Goal: Task Accomplishment & Management: Manage account settings

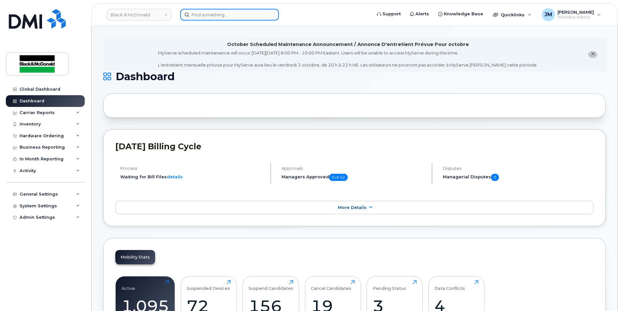
click at [212, 14] on input at bounding box center [229, 15] width 99 height 12
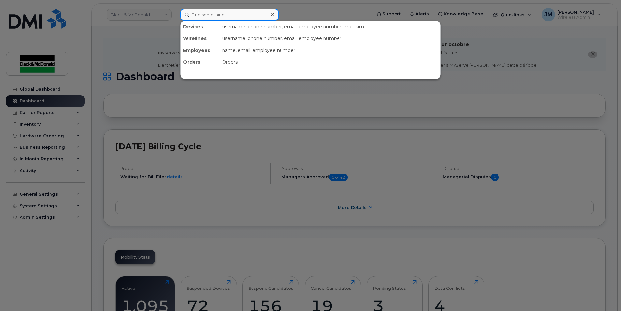
click at [213, 14] on input at bounding box center [229, 15] width 99 height 12
type input "aaron"
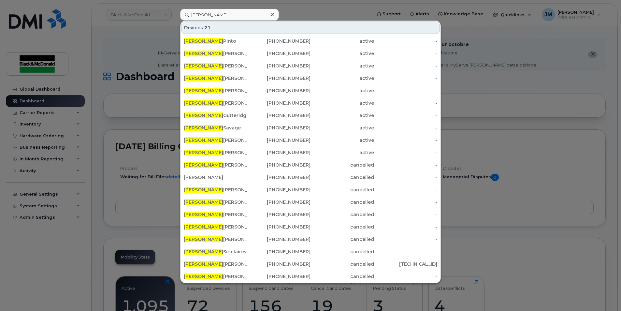
click at [542, 75] on div at bounding box center [310, 155] width 621 height 311
click at [231, 13] on input "aaron" at bounding box center [229, 15] width 99 height 12
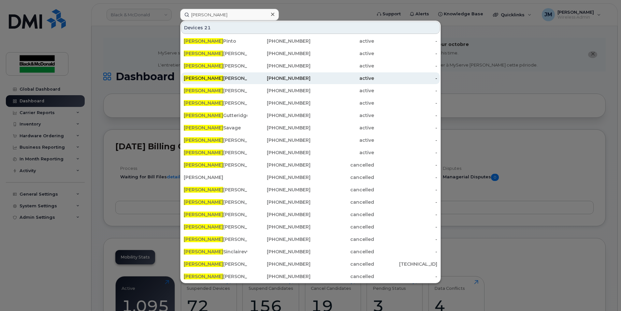
click at [195, 79] on span "Aaron" at bounding box center [203, 78] width 39 height 6
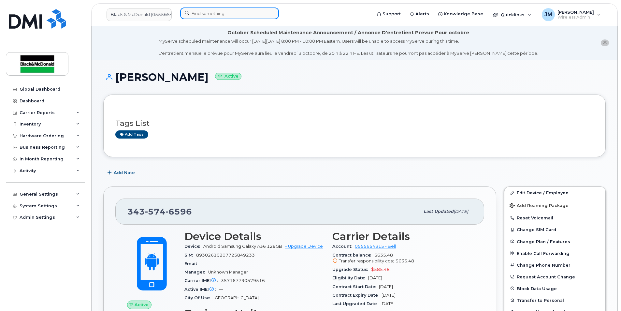
click at [215, 11] on input at bounding box center [229, 13] width 99 height 12
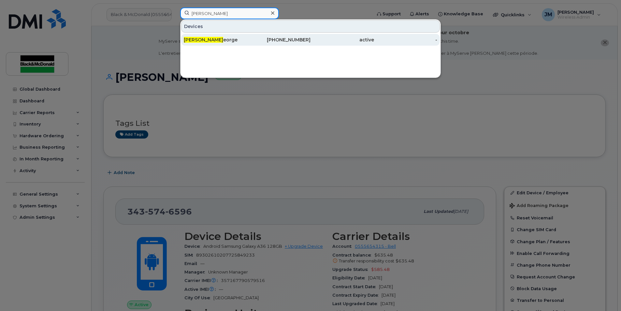
type input "joseph g"
click at [195, 40] on span "Joseph G" at bounding box center [203, 40] width 39 height 6
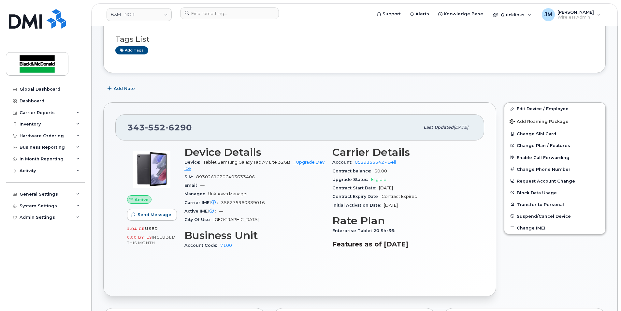
scroll to position [98, 0]
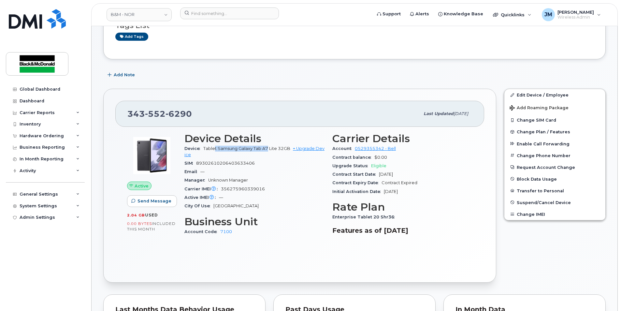
drag, startPoint x: 214, startPoint y: 150, endPoint x: 268, endPoint y: 149, distance: 53.8
click at [268, 149] on span "Tablet Samsung Galaxy Tab A7 Lite 32GB" at bounding box center [246, 148] width 87 height 5
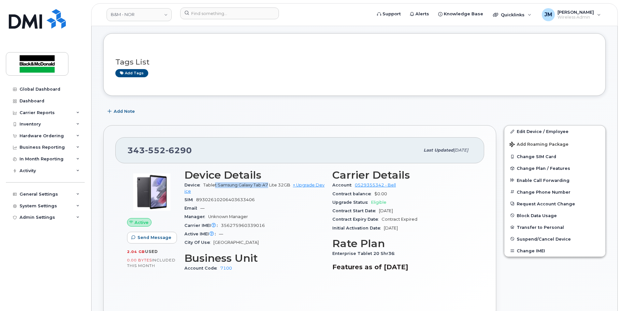
scroll to position [0, 0]
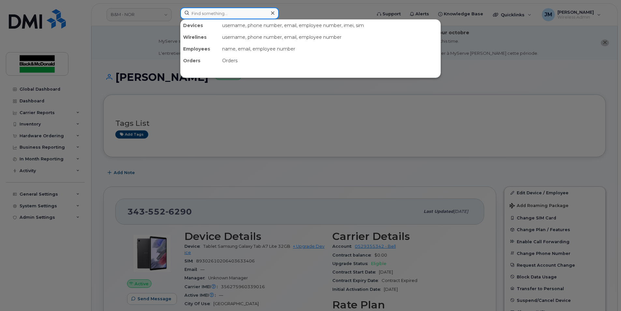
click at [211, 14] on input at bounding box center [229, 13] width 99 height 12
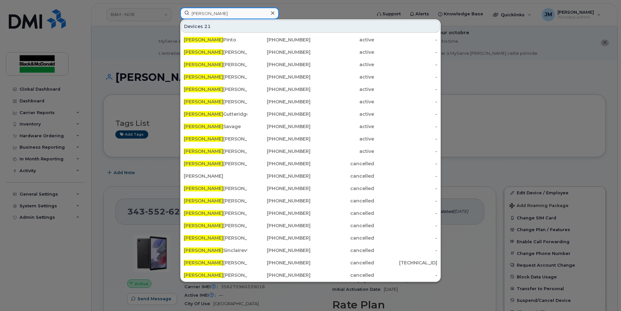
drag, startPoint x: 201, startPoint y: 11, endPoint x: 91, endPoint y: 9, distance: 109.8
click at [175, 9] on div "aaron Devices 21 Aaron Pinto 236-335-5943 active - Aaron Boreland 437-297-5448 …" at bounding box center [273, 14] width 197 height 14
click at [505, 68] on div at bounding box center [310, 155] width 621 height 311
click at [213, 12] on input "[PERSON_NAME]" at bounding box center [229, 13] width 99 height 12
type input "[PERSON_NAME]"
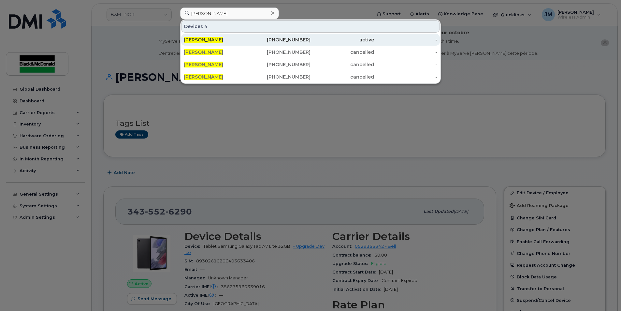
click at [198, 37] on span "[PERSON_NAME]" at bounding box center [203, 40] width 39 height 6
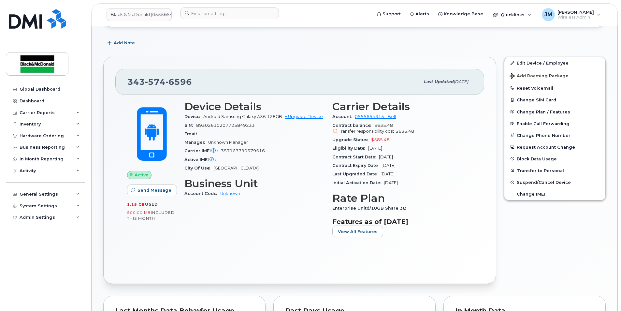
scroll to position [130, 0]
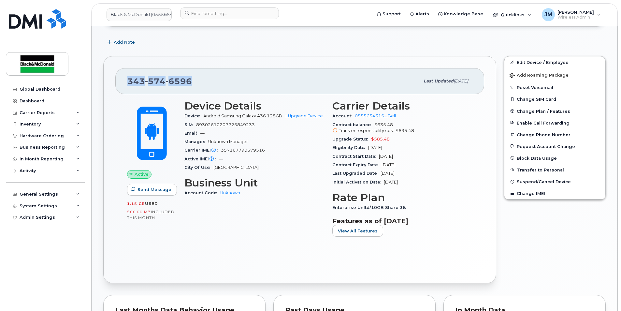
drag, startPoint x: 129, startPoint y: 79, endPoint x: 196, endPoint y: 75, distance: 66.6
click at [196, 75] on div "343 574 6596" at bounding box center [273, 81] width 292 height 14
drag, startPoint x: 213, startPoint y: 21, endPoint x: 215, endPoint y: 15, distance: 6.3
click at [213, 20] on div at bounding box center [273, 14] width 197 height 14
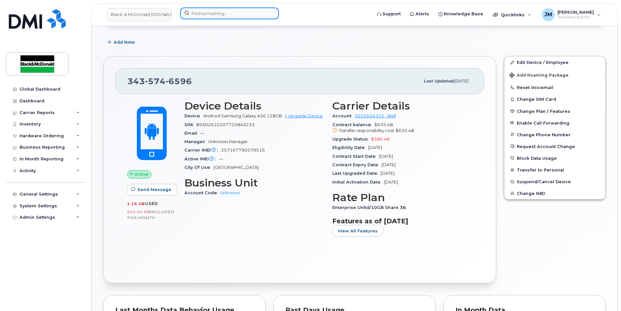
click at [215, 12] on input at bounding box center [229, 13] width 99 height 12
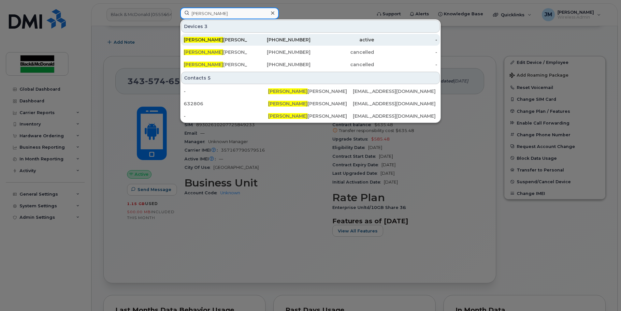
type input "erica"
click at [209, 38] on div "Erica Brabon" at bounding box center [216, 39] width 64 height 7
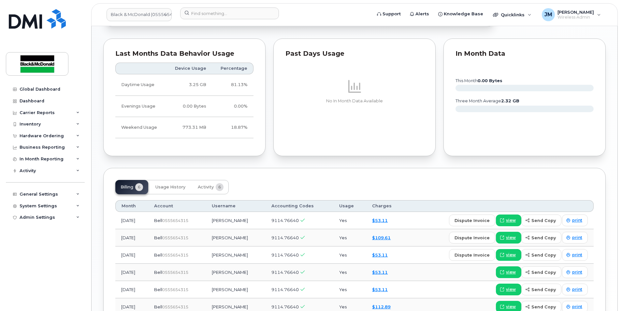
scroll to position [428, 0]
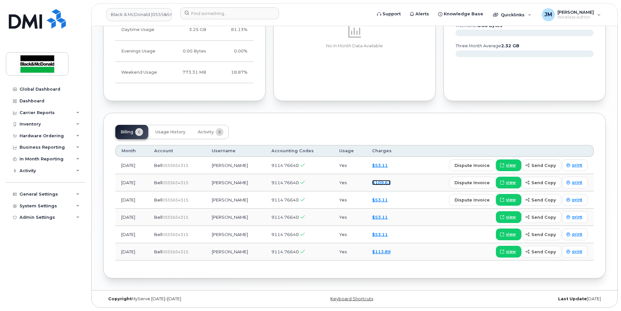
click at [384, 181] on link "$109.61" at bounding box center [381, 182] width 19 height 5
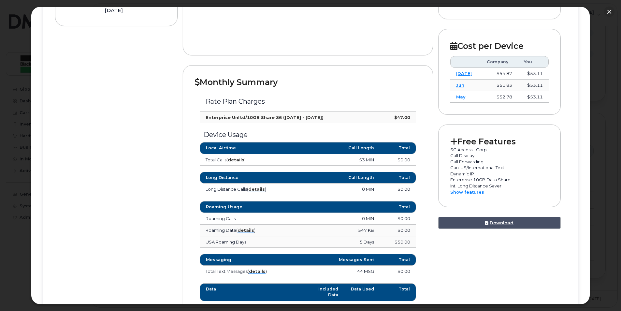
scroll to position [228, 0]
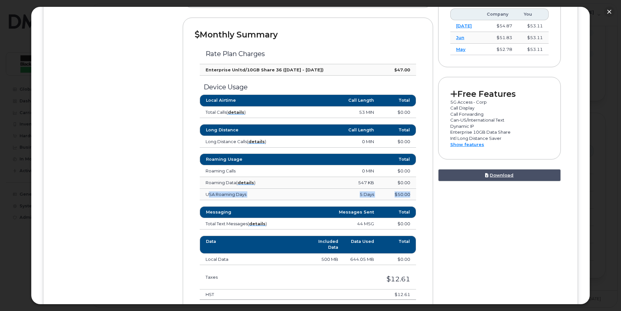
drag, startPoint x: 261, startPoint y: 194, endPoint x: 409, endPoint y: 190, distance: 148.7
click at [409, 190] on tr "USA Roaming Days 5 Days $50.00" at bounding box center [308, 195] width 216 height 12
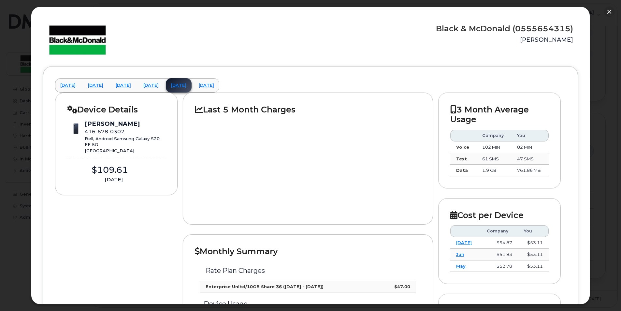
scroll to position [0, 0]
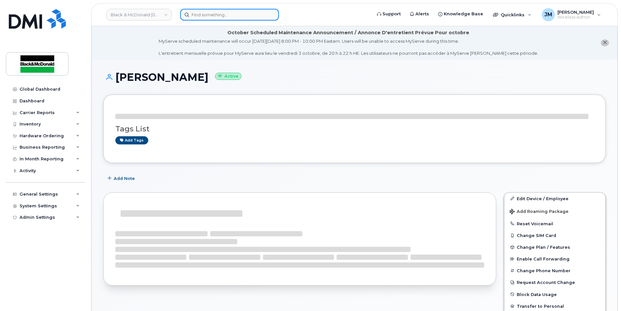
click at [221, 19] on div at bounding box center [273, 15] width 187 height 12
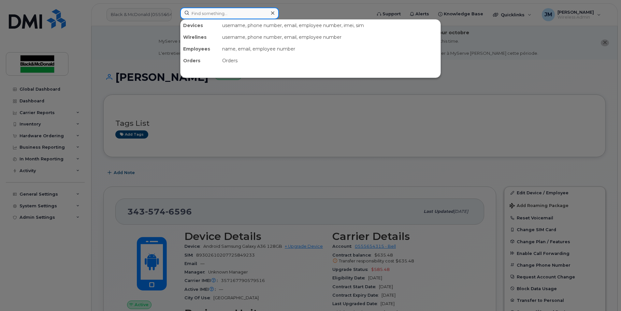
click at [217, 11] on input at bounding box center [229, 13] width 99 height 12
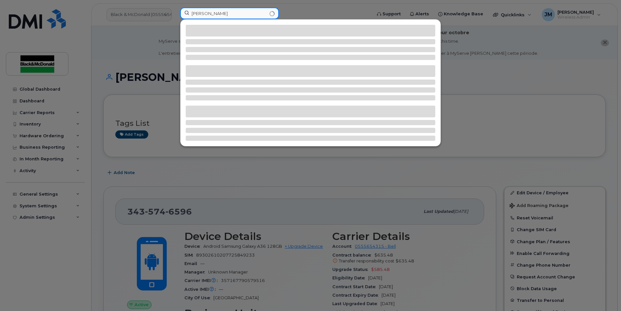
type input "gowing"
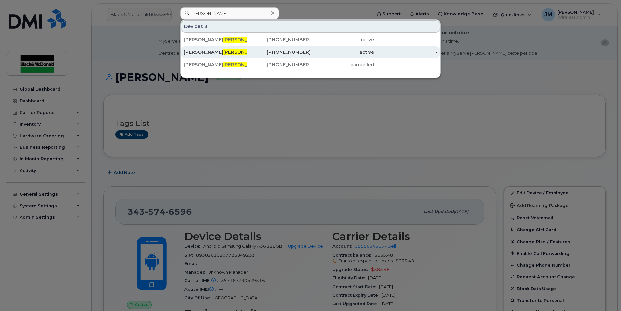
click at [200, 51] on div "Douglas Gowing" at bounding box center [216, 52] width 64 height 7
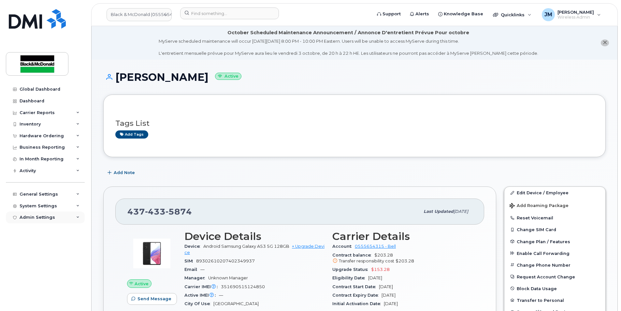
click at [80, 217] on div "Admin Settings" at bounding box center [45, 217] width 79 height 12
click at [80, 206] on div "System Settings" at bounding box center [45, 206] width 79 height 12
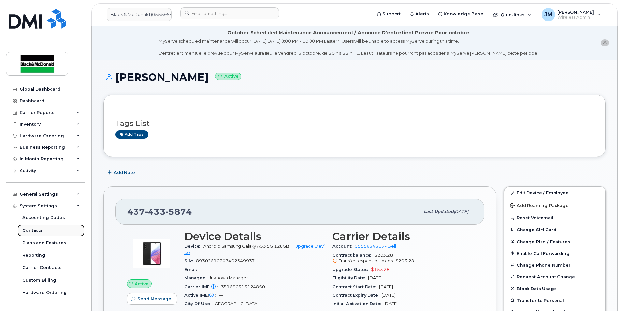
click at [36, 225] on link "Contacts" at bounding box center [50, 230] width 67 height 12
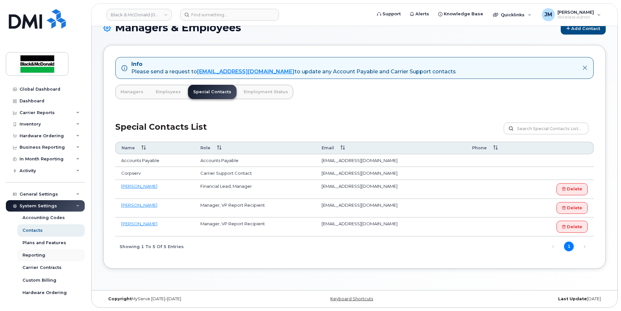
scroll to position [34, 0]
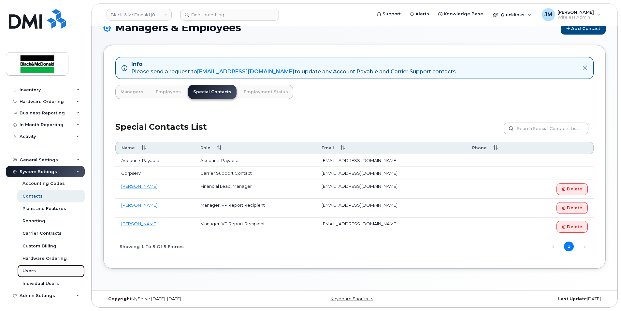
click at [33, 269] on div "Users" at bounding box center [28, 271] width 13 height 6
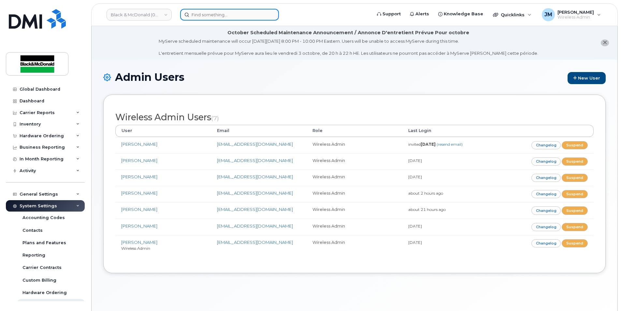
click at [233, 12] on input at bounding box center [229, 15] width 99 height 12
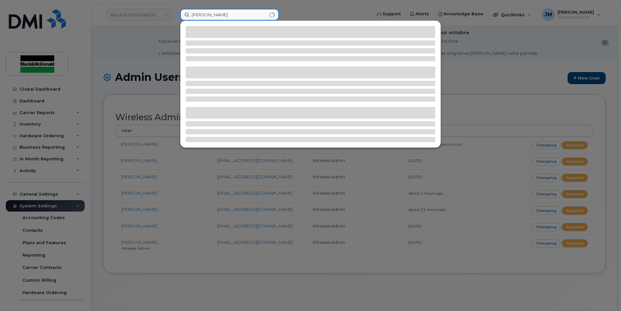
type input "[PERSON_NAME]"
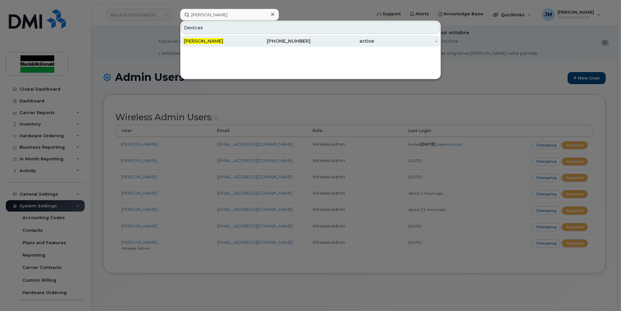
click at [195, 41] on span "[PERSON_NAME]" at bounding box center [203, 41] width 39 height 6
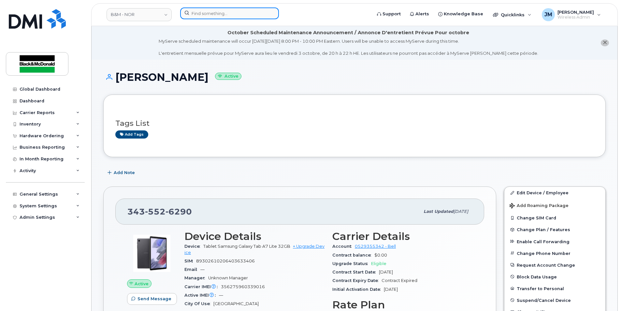
click at [211, 18] on input at bounding box center [229, 13] width 99 height 12
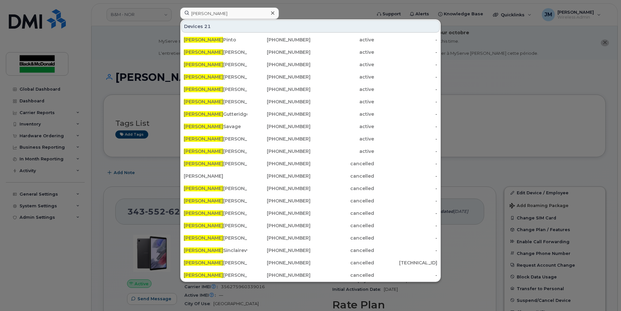
click at [330, 10] on div at bounding box center [310, 155] width 621 height 311
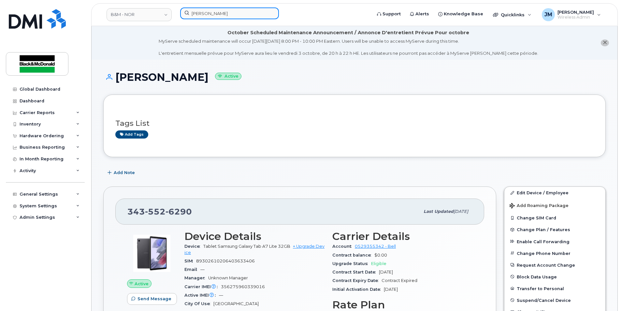
click at [245, 17] on input "aaron" at bounding box center [229, 13] width 99 height 12
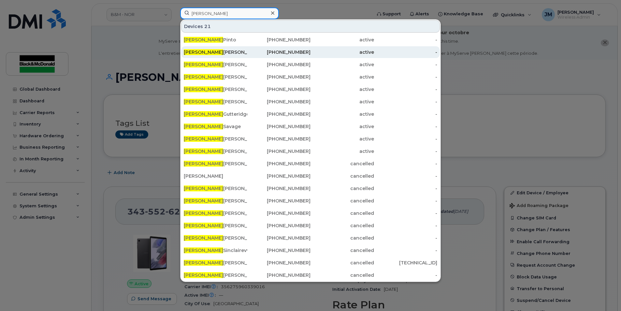
type input "Aaron Hicken"
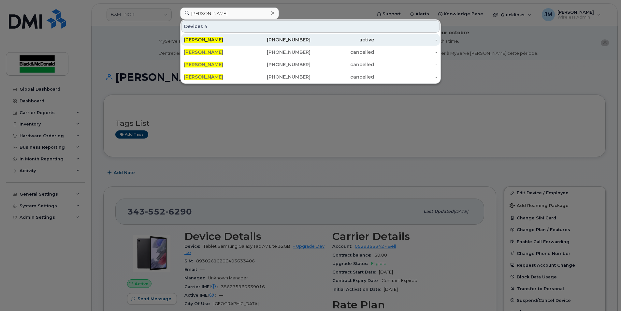
click at [210, 37] on span "Aaron Hicken" at bounding box center [203, 40] width 39 height 6
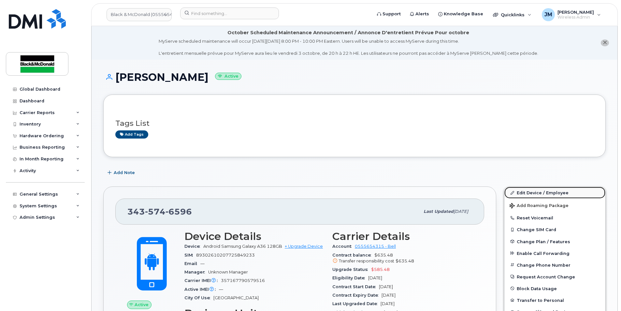
click at [535, 192] on link "Edit Device / Employee" at bounding box center [554, 193] width 101 height 12
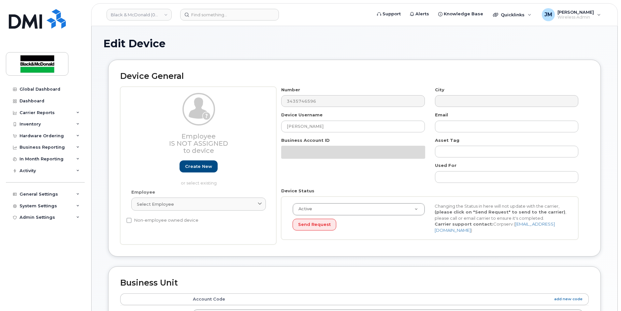
select select "35077782"
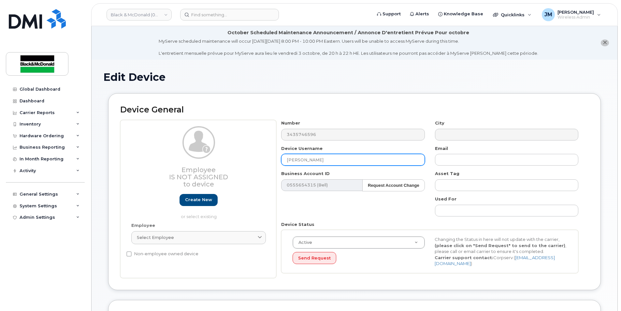
drag, startPoint x: 327, startPoint y: 161, endPoint x: 194, endPoint y: 171, distance: 134.0
click at [193, 171] on div "Employee Is not assigned to device Create new or select existing Employee Selec…" at bounding box center [354, 199] width 469 height 158
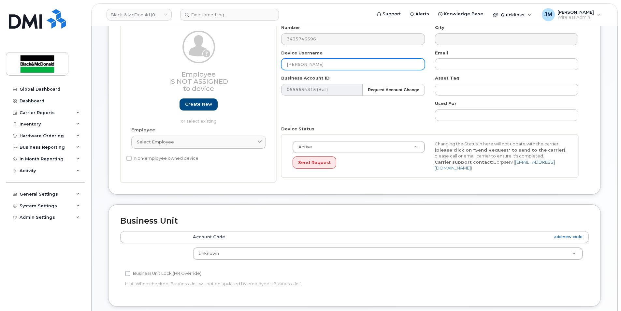
scroll to position [98, 0]
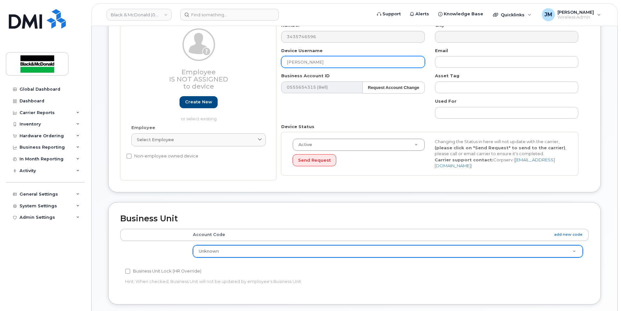
type input "Joseph George"
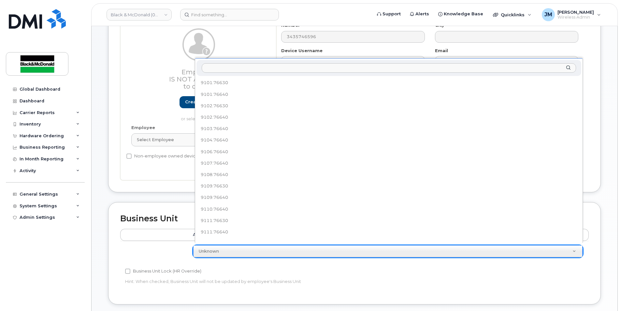
scroll to position [86, 0]
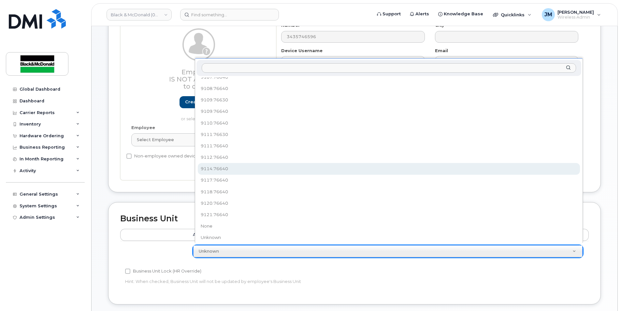
select select "35077834"
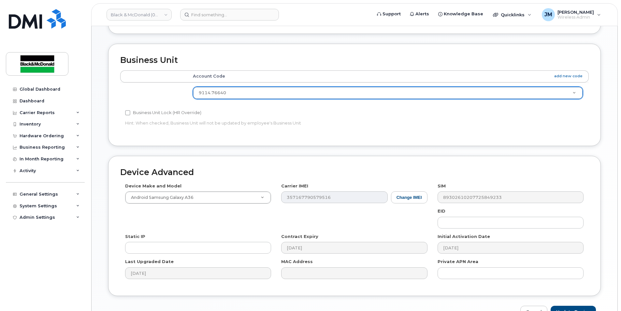
scroll to position [293, 0]
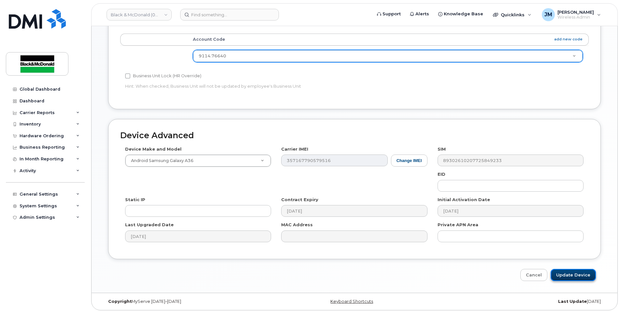
click at [577, 270] on input "Update Device" at bounding box center [573, 275] width 45 height 12
type input "Saving..."
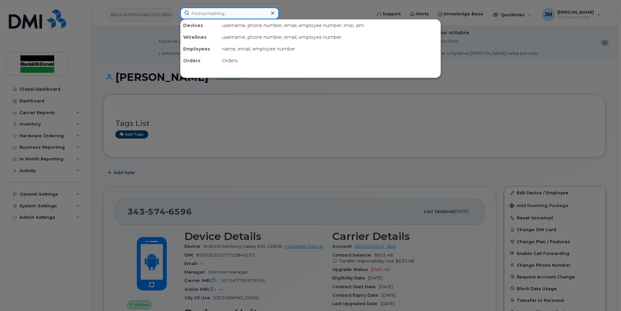
click at [220, 10] on input at bounding box center [229, 13] width 99 height 12
type input "gowing"
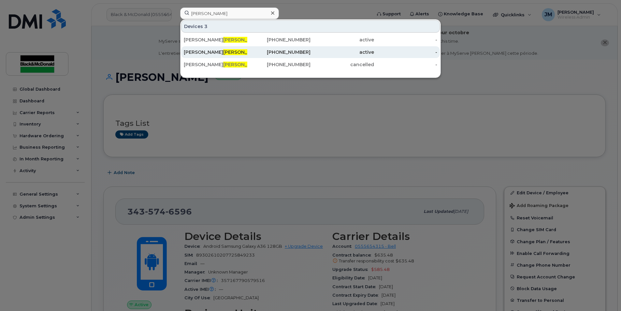
click at [187, 51] on div "Douglas Gowing" at bounding box center [216, 52] width 64 height 7
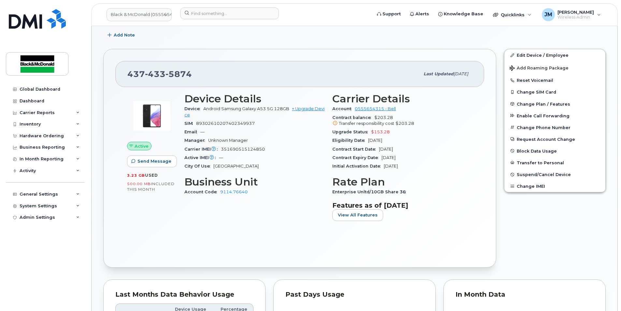
scroll to position [196, 0]
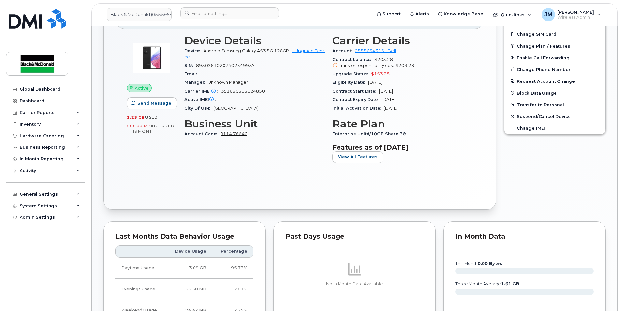
click at [229, 133] on link "9114.76640" at bounding box center [233, 133] width 27 height 5
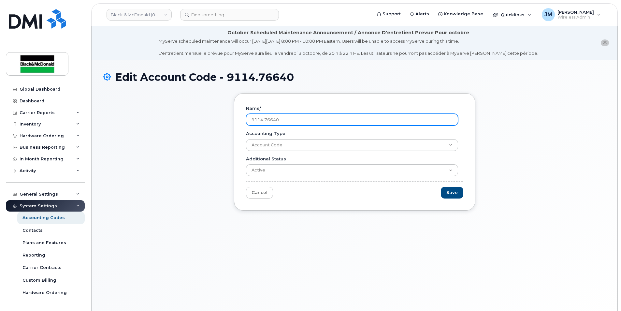
click at [286, 119] on input "9114.76640" at bounding box center [352, 120] width 212 height 12
drag, startPoint x: 261, startPoint y: 119, endPoint x: 215, endPoint y: 123, distance: 46.1
click at [215, 123] on div "Name * 9114.76640 Accounting Type Account Code Additional Status Active Suspend…" at bounding box center [354, 156] width 503 height 127
drag, startPoint x: 262, startPoint y: 119, endPoint x: 218, endPoint y: 120, distance: 43.7
click at [218, 120] on div "Name * 9114.76640 Accounting Type Account Code Additional Status Active Suspend…" at bounding box center [354, 156] width 503 height 127
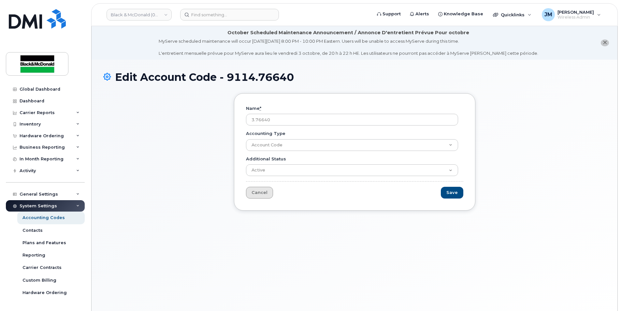
type input "3.76640"
click at [253, 190] on link "Cancel" at bounding box center [259, 193] width 27 height 12
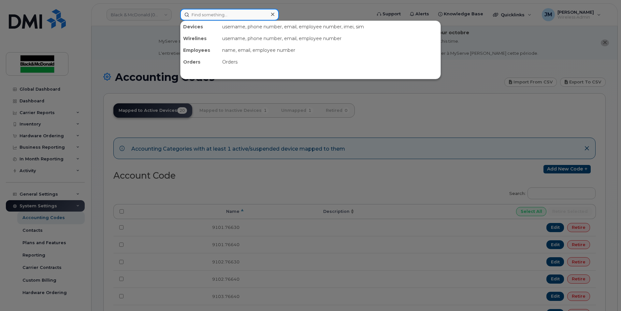
click at [211, 15] on input at bounding box center [229, 15] width 99 height 12
type input "[PERSON_NAME]"
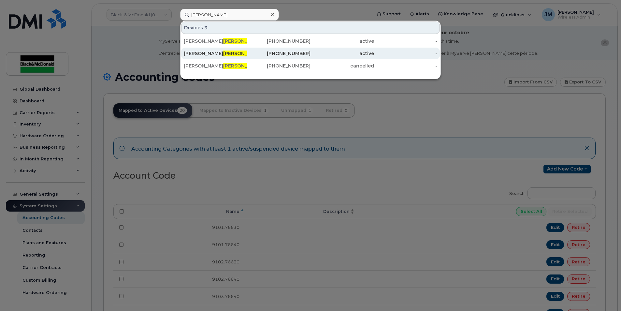
click at [368, 52] on div "active" at bounding box center [343, 53] width 64 height 7
click at [223, 52] on span "Gowing" at bounding box center [242, 54] width 39 height 6
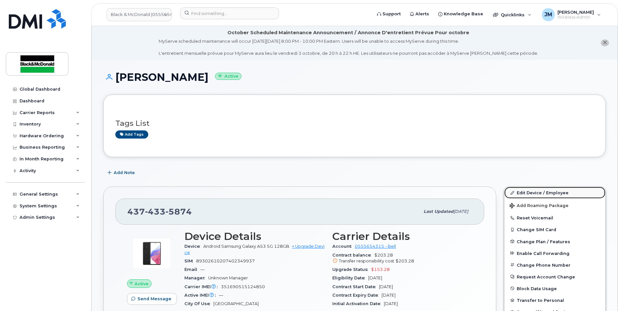
click at [544, 191] on link "Edit Device / Employee" at bounding box center [554, 193] width 101 height 12
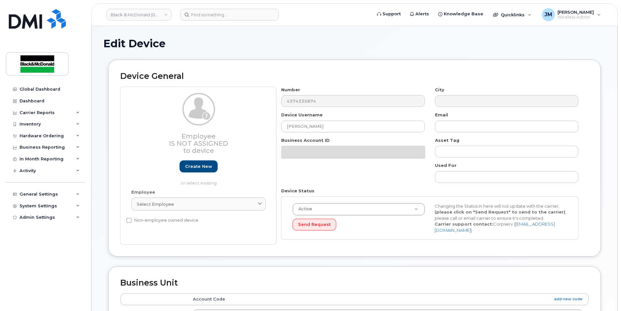
select select "35077834"
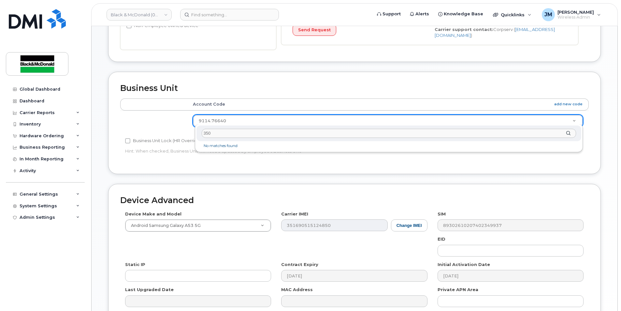
type input "3503"
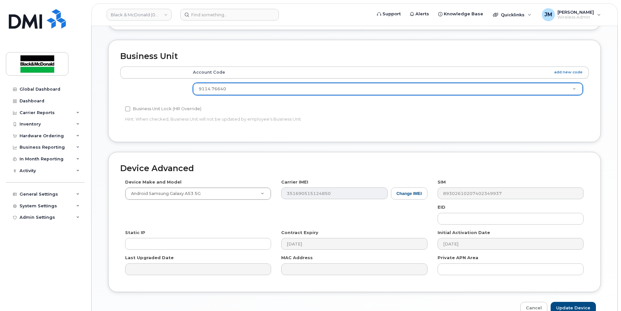
scroll to position [293, 0]
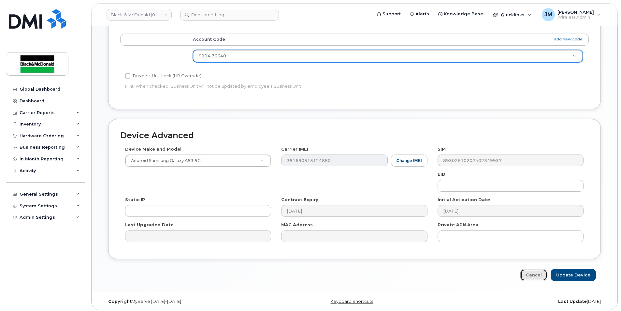
click at [535, 272] on link "Cancel" at bounding box center [533, 275] width 27 height 12
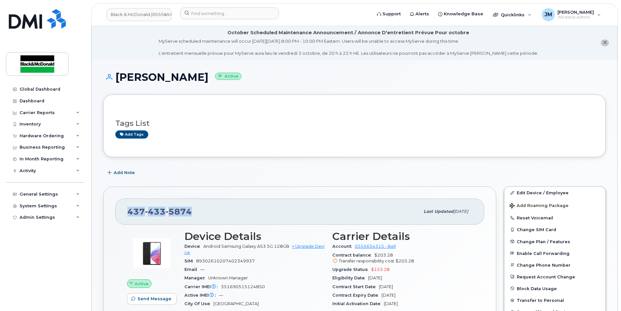
drag, startPoint x: 127, startPoint y: 212, endPoint x: 191, endPoint y: 212, distance: 64.2
click at [191, 212] on div "437 433 5874 Last updated Sep 08, 2025" at bounding box center [299, 211] width 369 height 26
copy span "437 433 5874"
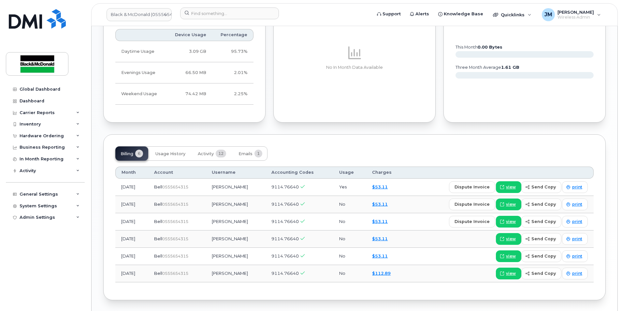
scroll to position [434, 0]
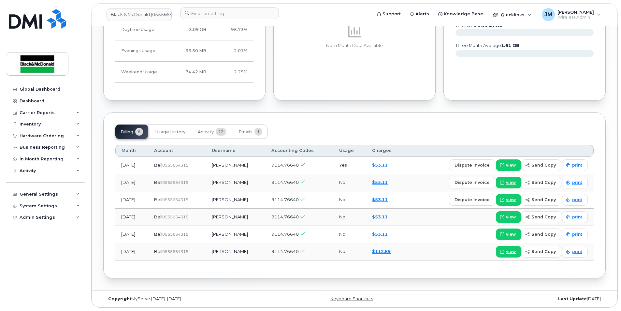
drag, startPoint x: 165, startPoint y: 166, endPoint x: 199, endPoint y: 165, distance: 34.5
click at [199, 165] on div "Bell  0555654315" at bounding box center [177, 165] width 46 height 6
copy div "Bell  0555654315"
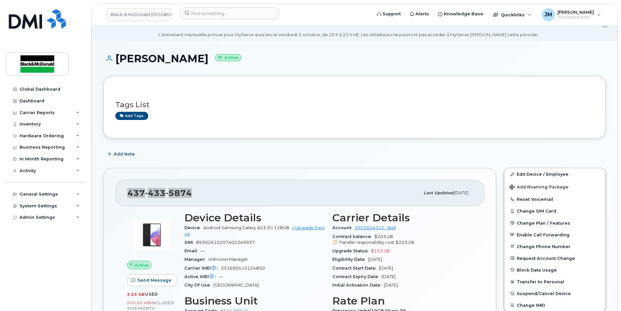
scroll to position [0, 0]
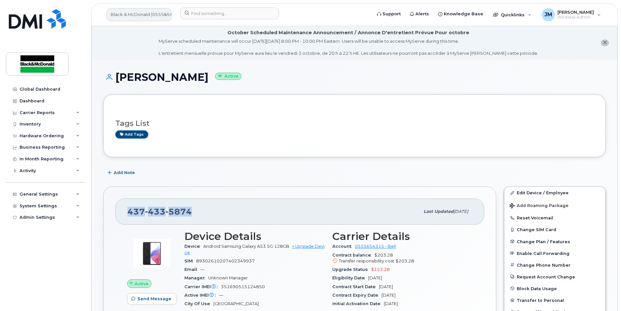
click at [166, 14] on link "Black & McDonald (0555654315)" at bounding box center [139, 14] width 65 height 13
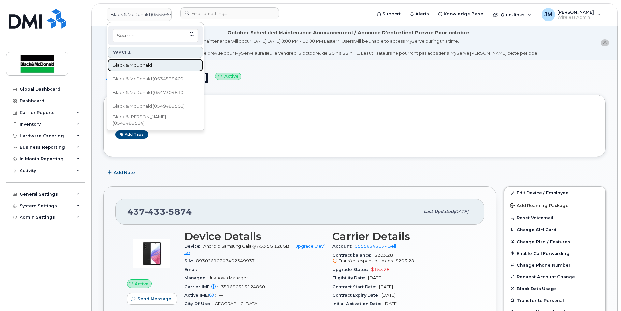
click at [145, 66] on span "Black & McDonald" at bounding box center [132, 65] width 39 height 7
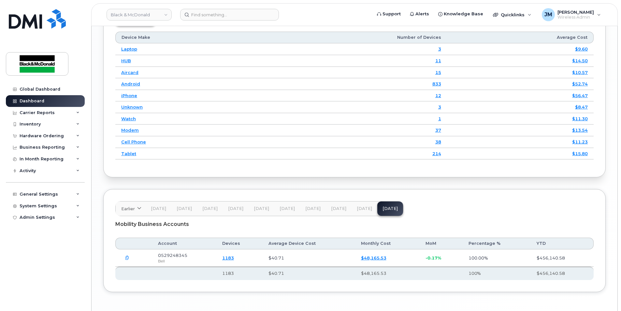
scroll to position [913, 0]
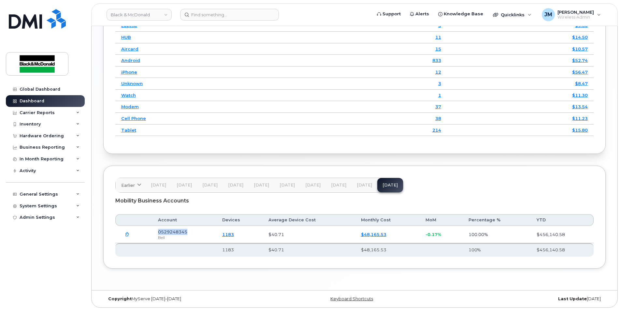
drag, startPoint x: 188, startPoint y: 232, endPoint x: 158, endPoint y: 234, distance: 29.4
click at [158, 234] on td "0529248345 Bell" at bounding box center [184, 234] width 64 height 17
